Goal: Task Accomplishment & Management: Manage account settings

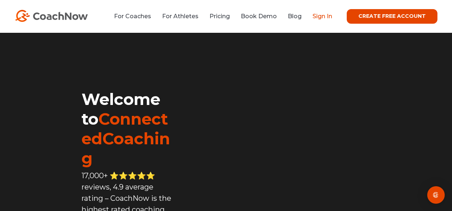
click at [326, 16] on link "Sign In" at bounding box center [322, 16] width 20 height 7
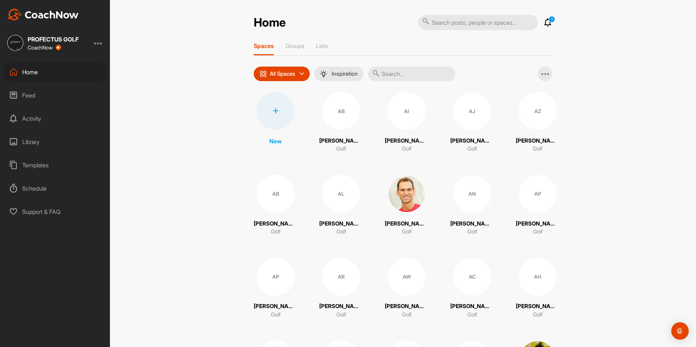
click at [409, 75] on input "text" at bounding box center [411, 74] width 87 height 15
type input "Bab"
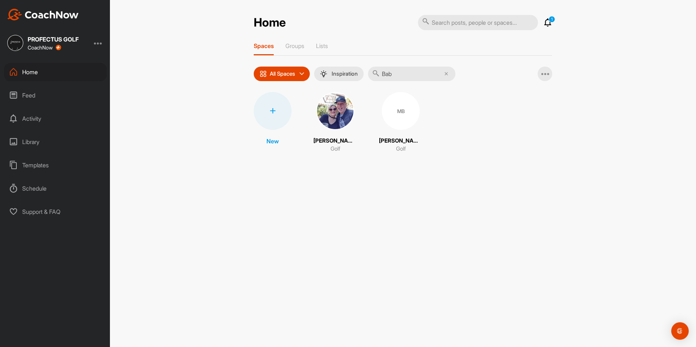
click at [397, 116] on div "MB" at bounding box center [401, 111] width 38 height 38
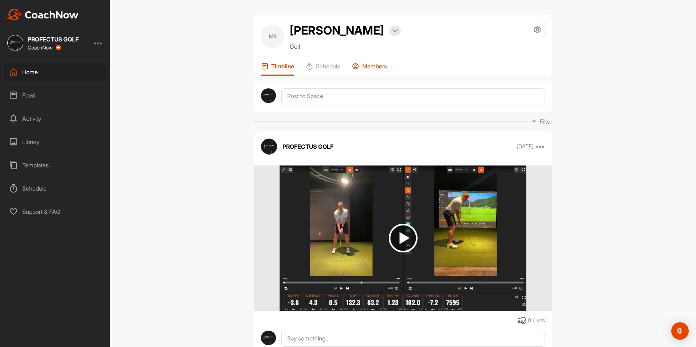
click at [379, 65] on p "Members" at bounding box center [374, 66] width 25 height 7
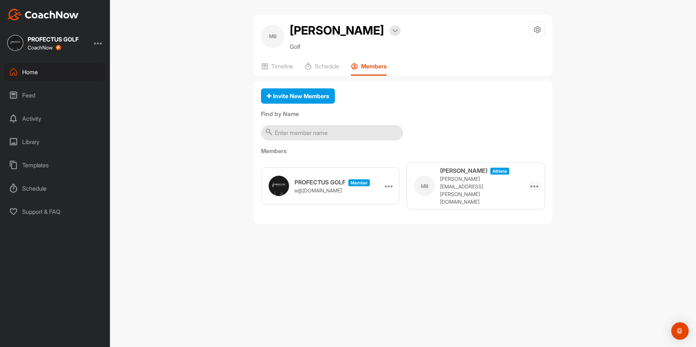
click at [457, 182] on icon at bounding box center [534, 186] width 9 height 9
click at [457, 209] on li "Remove" at bounding box center [523, 206] width 35 height 23
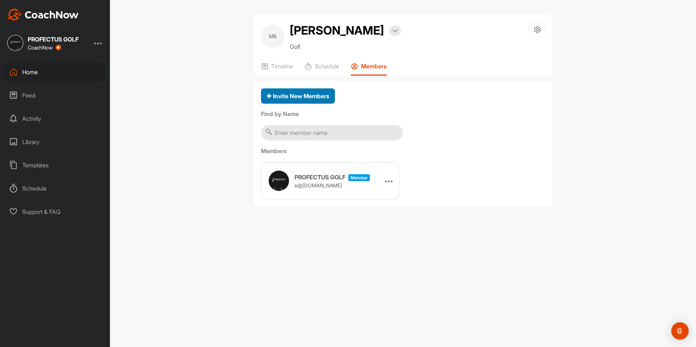
click at [304, 102] on button "Invite New Members" at bounding box center [298, 96] width 74 height 16
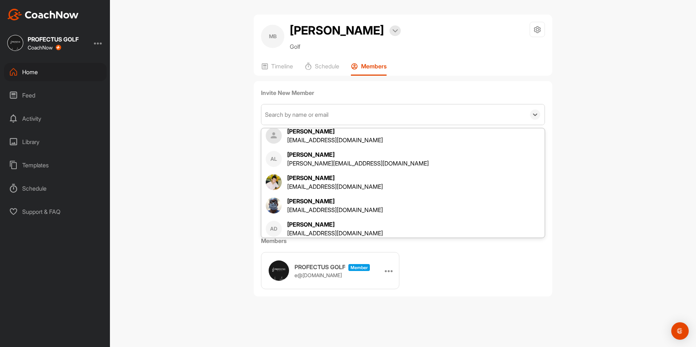
scroll to position [352, 0]
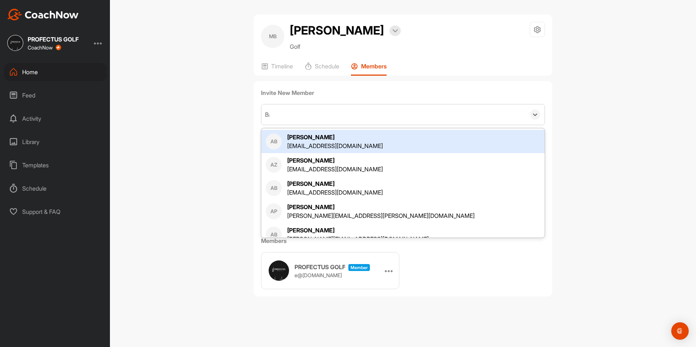
type input "Bab"
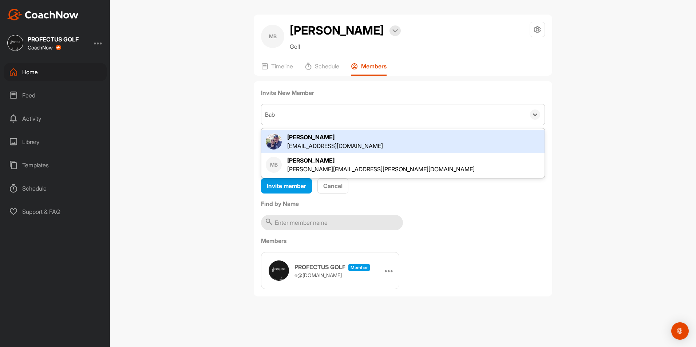
click at [347, 164] on div "[PERSON_NAME]" at bounding box center [380, 160] width 187 height 9
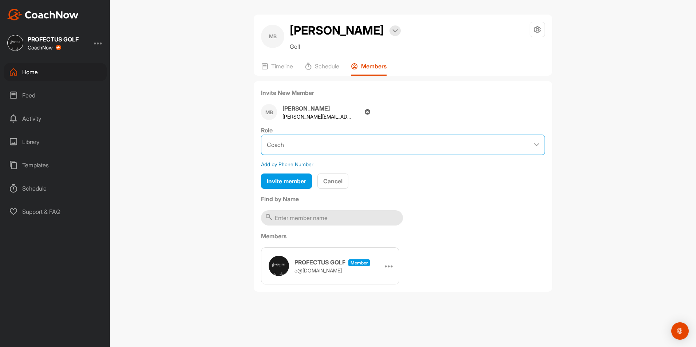
click at [457, 147] on select "Coach Member" at bounding box center [403, 145] width 284 height 20
select select "contributor"
click at [261, 135] on select "Coach Member" at bounding box center [403, 145] width 284 height 20
click at [296, 179] on span "Invite member" at bounding box center [286, 181] width 39 height 7
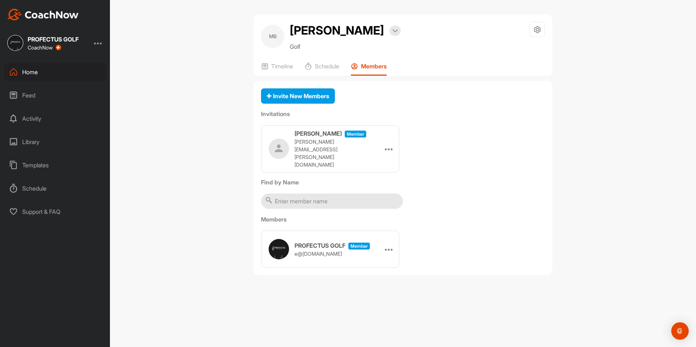
click at [186, 210] on div "MB [PERSON_NAME] Bookings Golf Space Settings Your Notifications Timeline Sched…" at bounding box center [403, 173] width 586 height 347
click at [288, 70] on p "Timeline" at bounding box center [282, 66] width 22 height 7
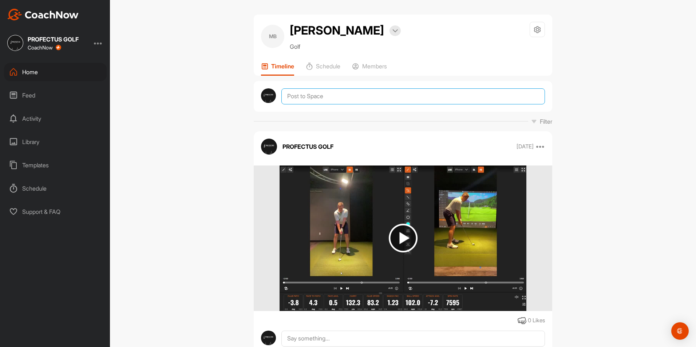
click at [337, 99] on textarea at bounding box center [412, 96] width 263 height 16
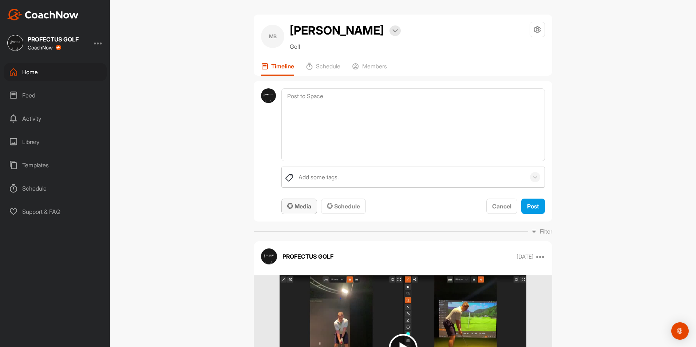
click at [308, 206] on span "Media" at bounding box center [299, 206] width 24 height 7
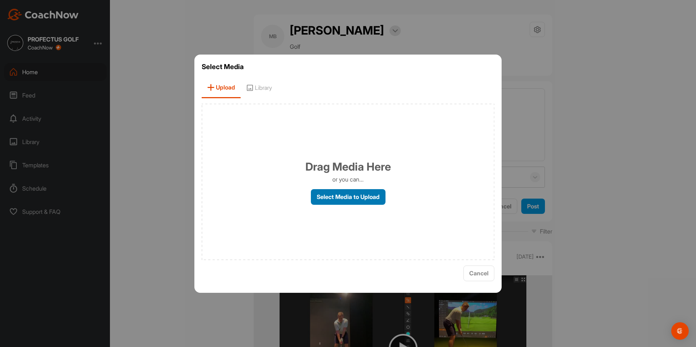
click at [368, 195] on label "Select Media to Upload" at bounding box center [348, 197] width 75 height 16
click at [0, 0] on input "Select Media to Upload" at bounding box center [0, 0] width 0 height 0
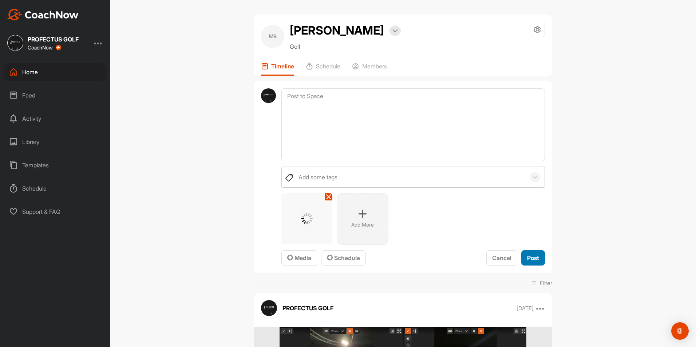
click at [457, 210] on span "Post" at bounding box center [533, 257] width 12 height 7
